Goal: Transaction & Acquisition: Obtain resource

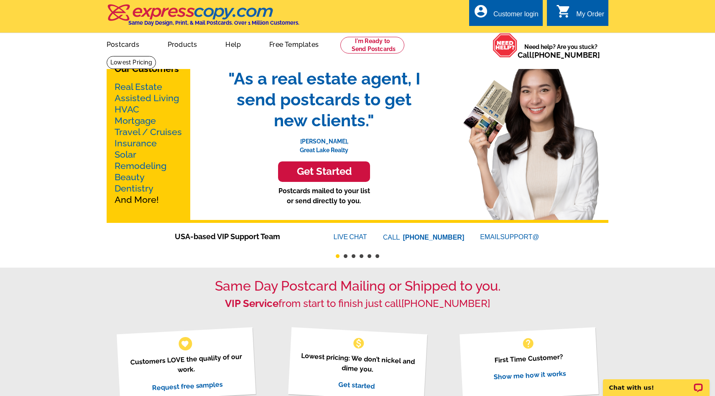
click at [152, 84] on link "Real Estate" at bounding box center [138, 86] width 48 height 10
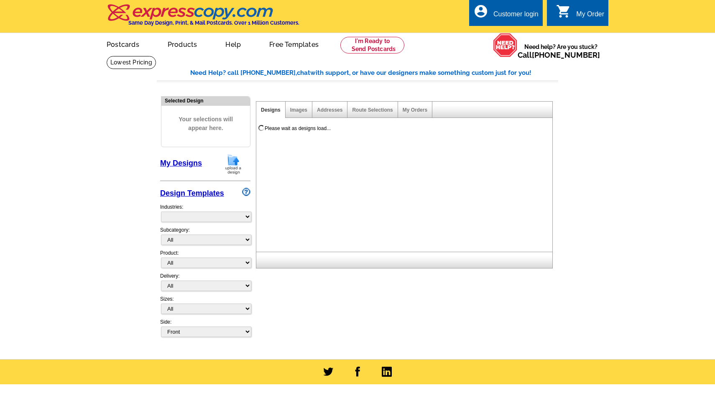
select select "785"
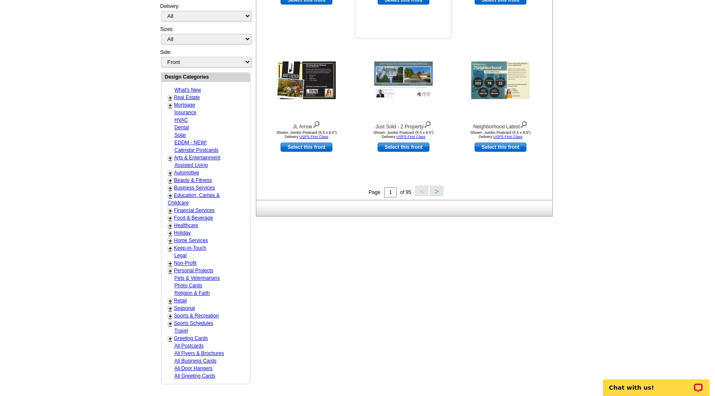
scroll to position [270, 0]
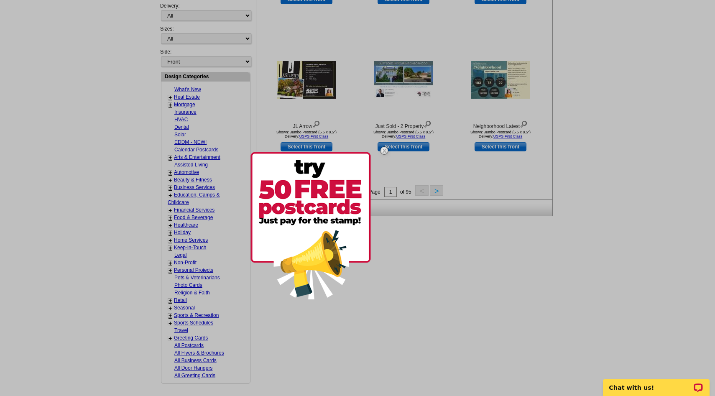
click at [385, 149] on img at bounding box center [384, 150] width 24 height 24
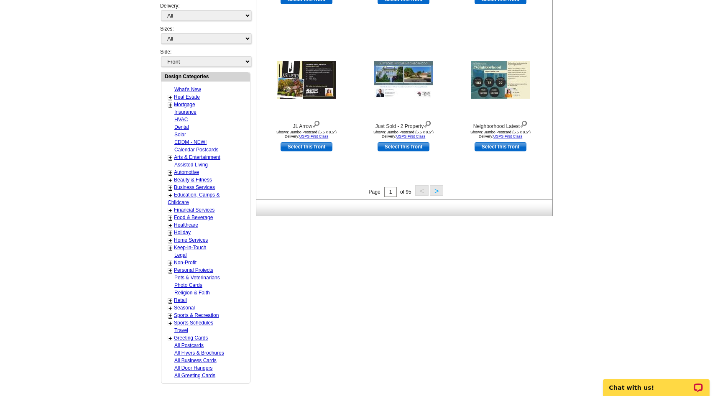
click at [193, 97] on link "Real Estate" at bounding box center [187, 97] width 26 height 6
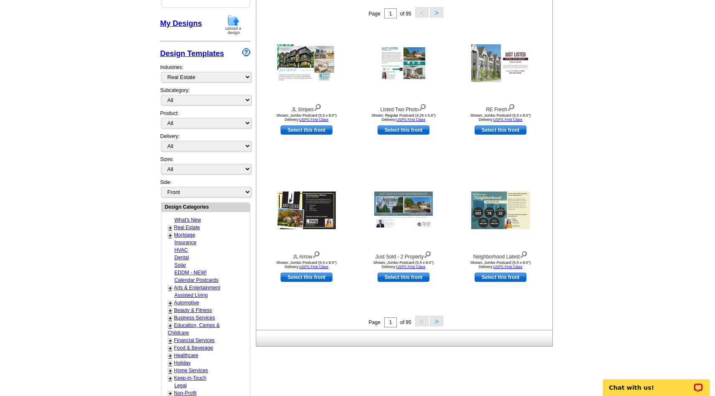
scroll to position [123, 0]
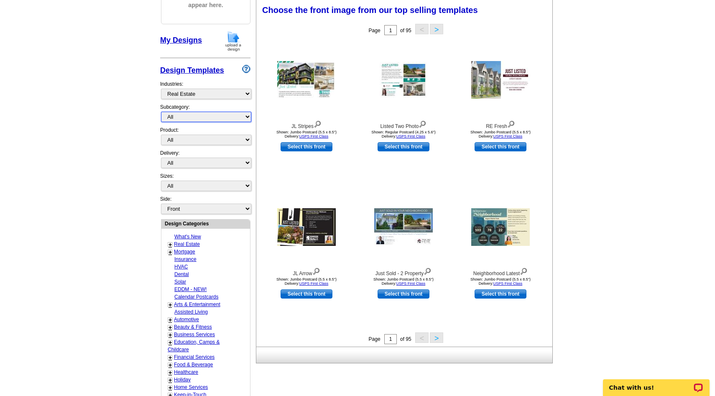
click at [191, 114] on select "All RE/MAX® Referrals [PERSON_NAME]® Berkshire Hathaway Home Services Century 2…" at bounding box center [206, 117] width 90 height 10
select select "788"
click at [161, 112] on select "All RE/MAX® Referrals [PERSON_NAME]® Berkshire Hathaway Home Services Century 2…" at bounding box center [206, 117] width 90 height 10
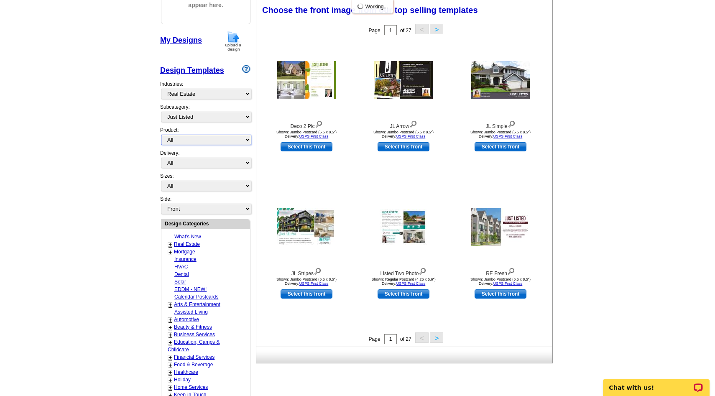
click at [206, 140] on select "All Postcards Letters and flyers Business Cards Door Hangers Greeting Cards" at bounding box center [206, 140] width 90 height 10
select select "1"
click at [161, 135] on select "All Postcards Letters and flyers Business Cards Door Hangers Greeting Cards" at bounding box center [206, 140] width 90 height 10
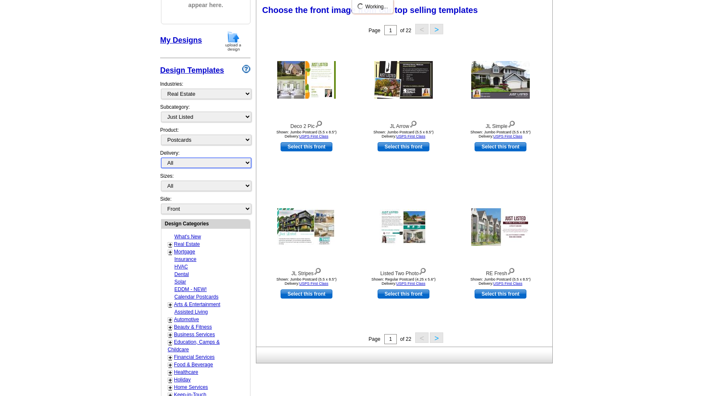
click at [199, 163] on select "All First Class Mail Shipped to Me EDDM Save 66% on Postage" at bounding box center [206, 163] width 90 height 10
select select "4"
click at [161, 158] on select "All First Class Mail Shipped to Me EDDM Save 66% on Postage" at bounding box center [206, 163] width 90 height 10
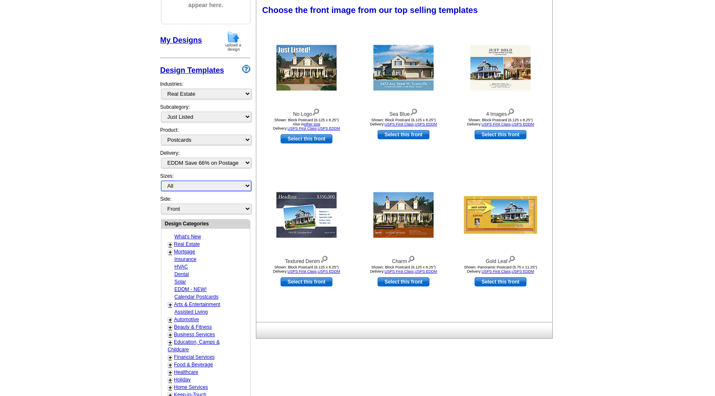
click at [206, 186] on select "All Jumbo Postcard (5.5" x 8.5") Regular Postcard (4.25" x 5.6") Panoramic Post…" at bounding box center [206, 186] width 90 height 10
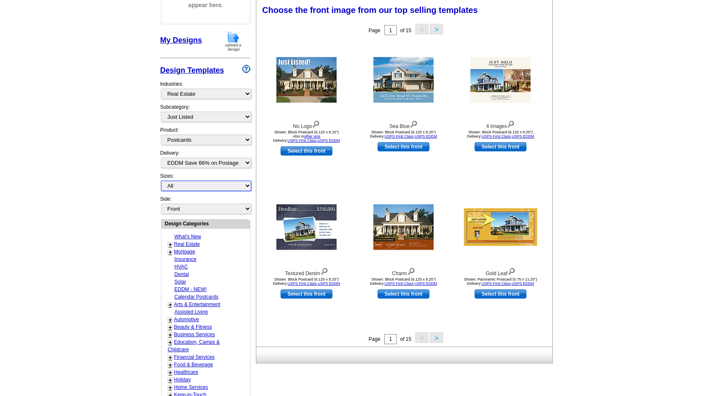
select select "2"
click at [161, 181] on select "All Jumbo Postcard (5.5" x 8.5") Regular Postcard (4.25" x 5.6") Panoramic Post…" at bounding box center [206, 186] width 90 height 10
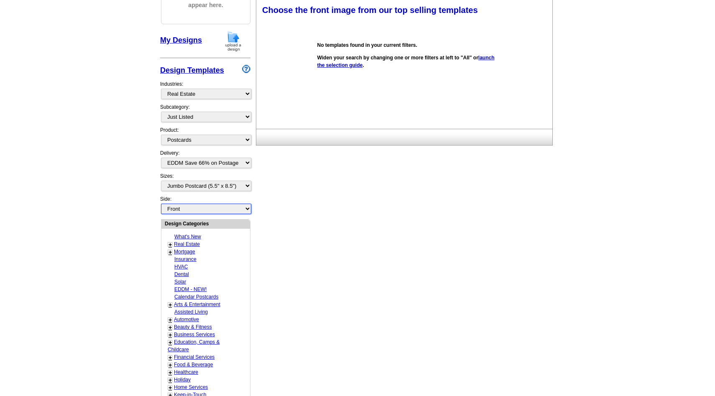
click at [234, 205] on select "Front Back" at bounding box center [206, 209] width 90 height 10
click at [161, 204] on select "Front Back" at bounding box center [206, 209] width 90 height 10
select select "front"
click at [229, 184] on select "All Jumbo Postcard (5.5" x 8.5") Regular Postcard (4.25" x 5.6") Panoramic Post…" at bounding box center [206, 186] width 90 height 10
select select "1"
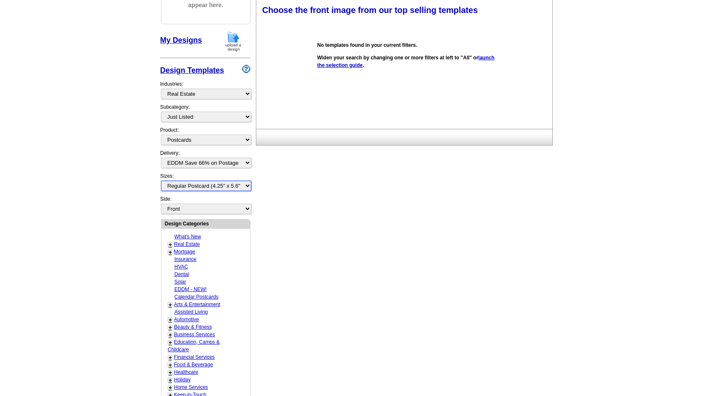
click at [161, 181] on select "All Jumbo Postcard (5.5" x 8.5") Regular Postcard (4.25" x 5.6") Panoramic Post…" at bounding box center [206, 186] width 90 height 10
click at [357, 64] on link "launch the selection guide" at bounding box center [405, 61] width 177 height 13
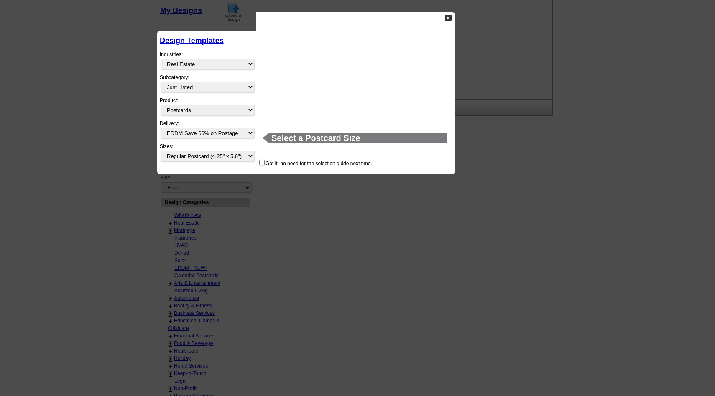
scroll to position [156, 0]
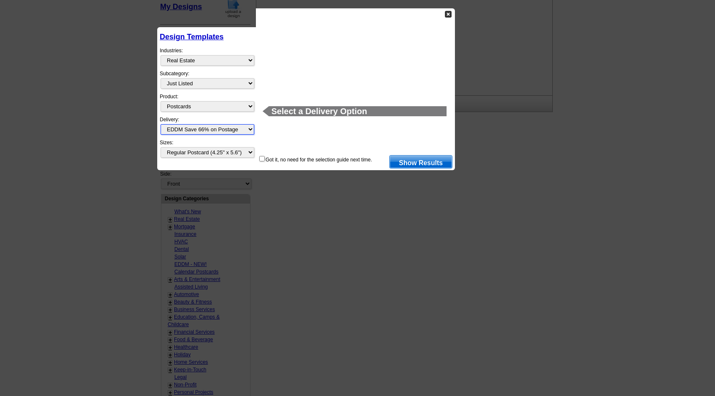
click at [226, 130] on select "All First Class Mail Shipped to Me EDDM Save 66% on Postage" at bounding box center [207, 129] width 94 height 10
select select "1"
click at [160, 124] on select "All First Class Mail Shipped to Me EDDM Save 66% on Postage" at bounding box center [207, 129] width 94 height 10
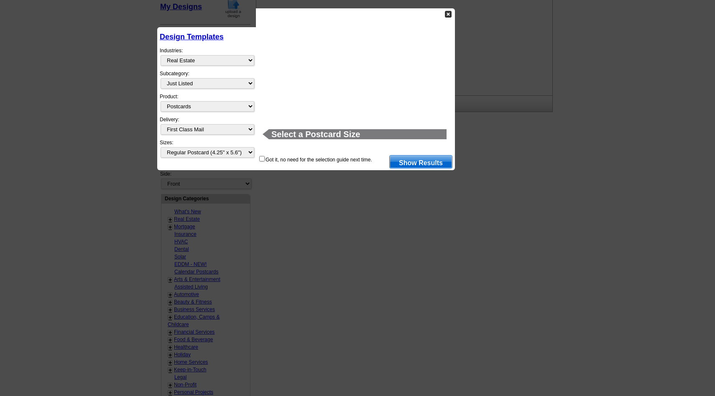
click at [422, 161] on link "Show Results" at bounding box center [420, 161] width 63 height 13
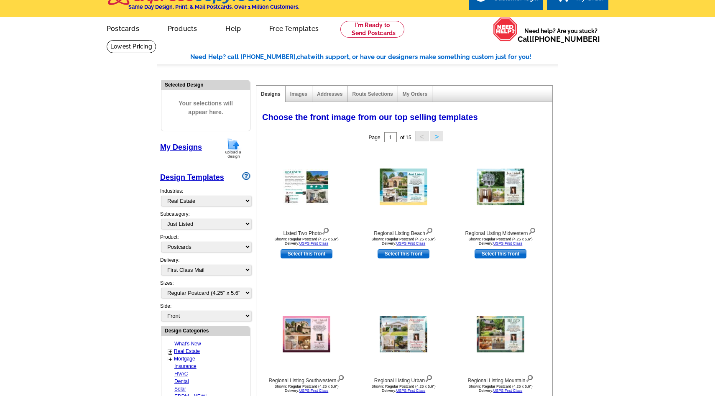
scroll to position [0, 0]
